Goal: Information Seeking & Learning: Understand process/instructions

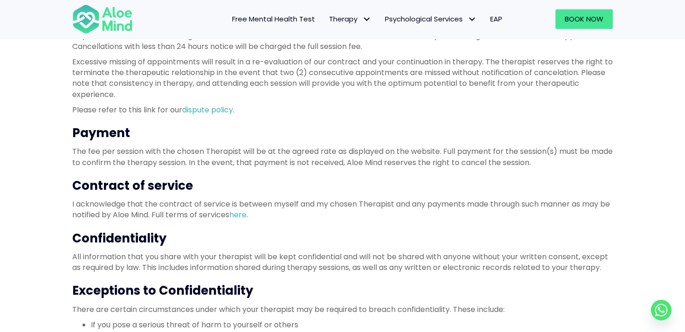
scroll to position [261, 0]
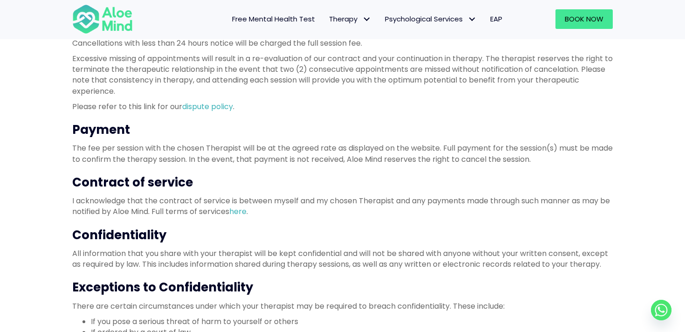
click at [214, 252] on p "All information that you share with your therapist will be kept confidential an…" at bounding box center [342, 258] width 540 height 21
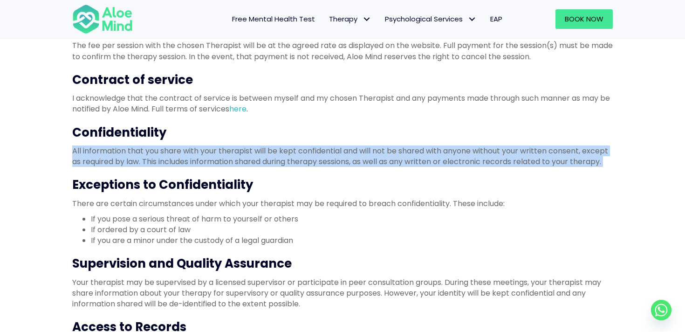
scroll to position [365, 0]
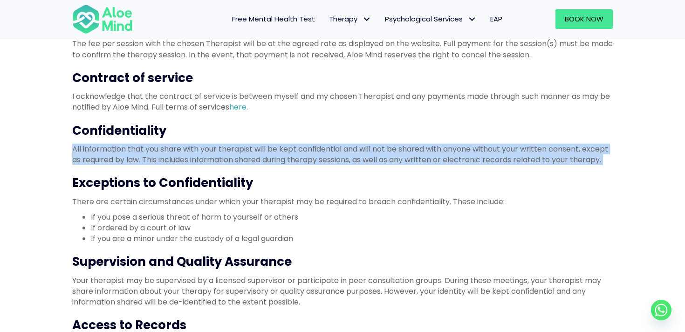
click at [207, 256] on h3 "Supervision and Quality Assurance" at bounding box center [342, 261] width 540 height 17
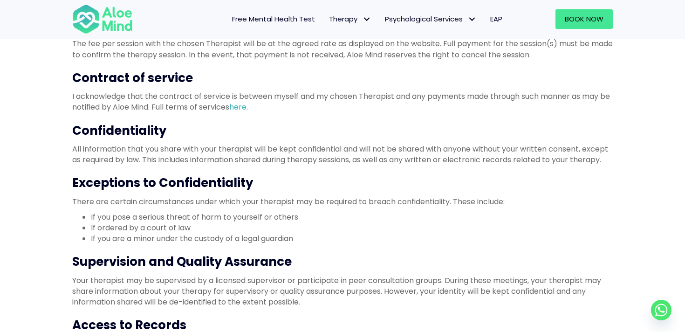
click at [207, 256] on h3 "Supervision and Quality Assurance" at bounding box center [342, 261] width 540 height 17
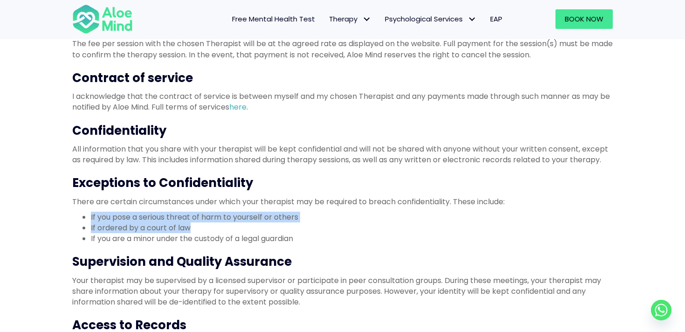
drag, startPoint x: 191, startPoint y: 228, endPoint x: 85, endPoint y: 217, distance: 106.8
click at [85, 217] on ul "If you pose a serious threat of harm to yourself or others If ordered by a cour…" at bounding box center [342, 228] width 540 height 33
click at [109, 230] on li "If ordered by a court of law" at bounding box center [352, 227] width 522 height 11
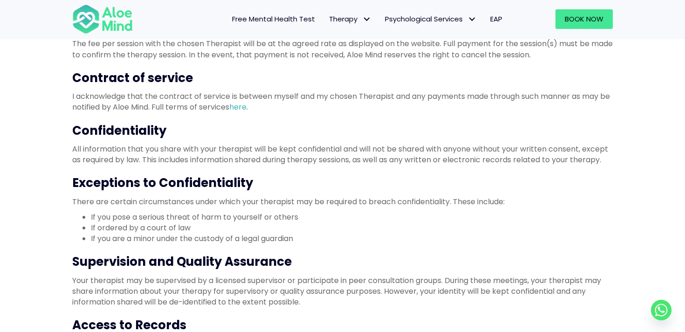
click at [109, 230] on li "If ordered by a court of law" at bounding box center [352, 227] width 522 height 11
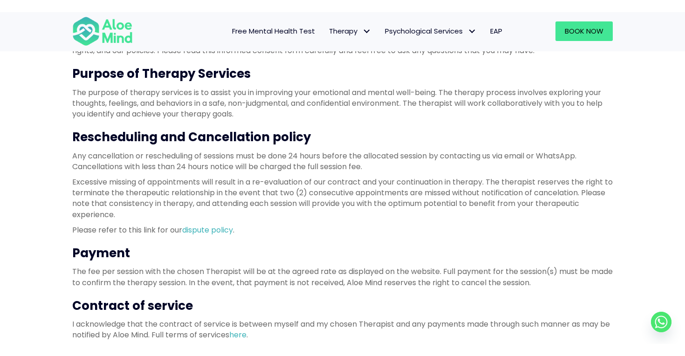
scroll to position [133, 0]
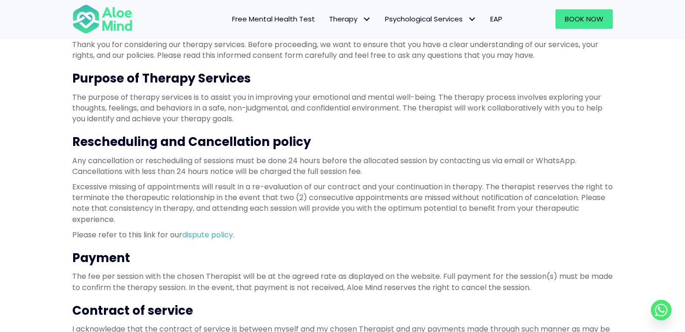
click at [147, 141] on h3 "Rescheduling and Cancellation policy" at bounding box center [342, 141] width 540 height 17
